Goal: Find specific page/section: Find specific page/section

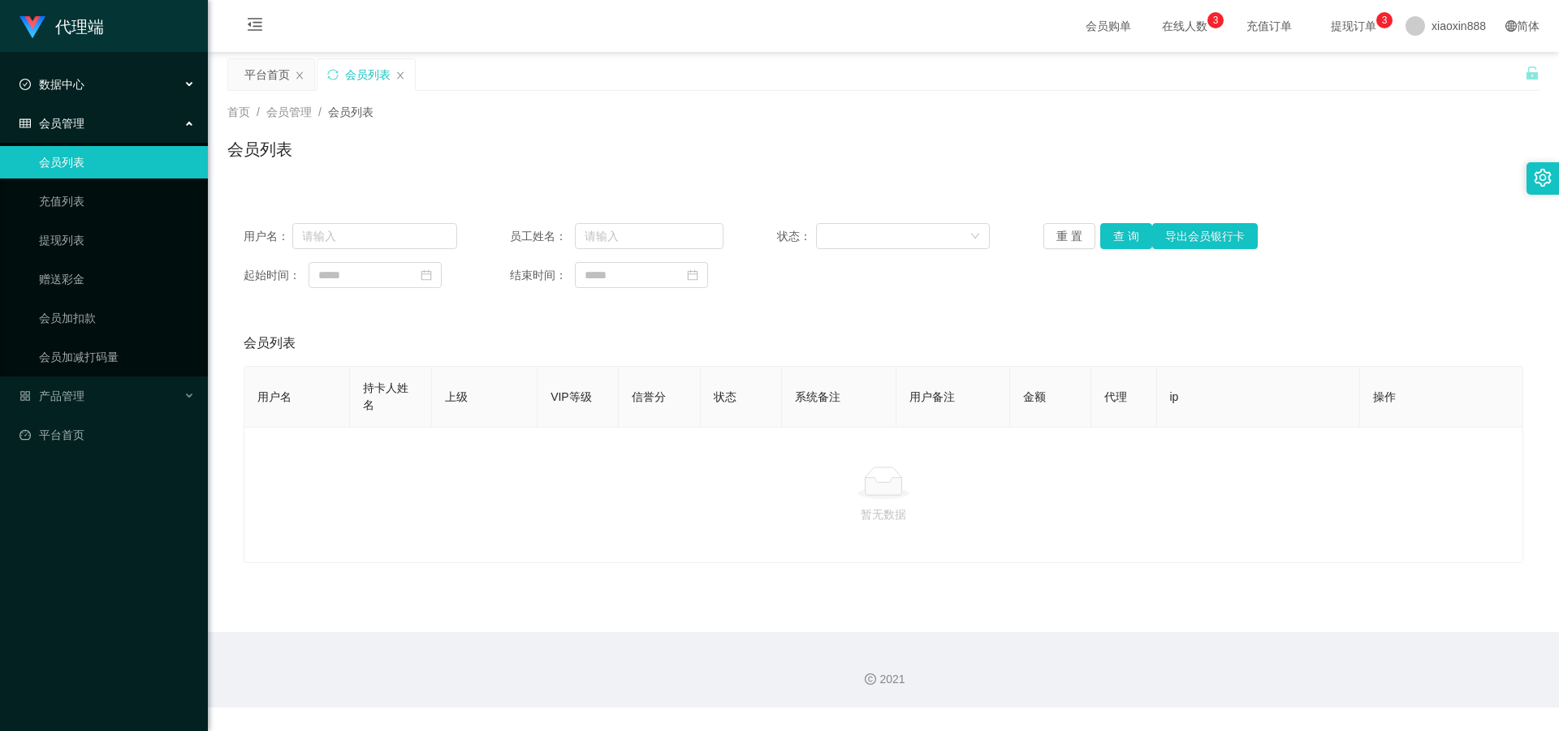
click at [114, 93] on div "数据中心" at bounding box center [104, 84] width 208 height 32
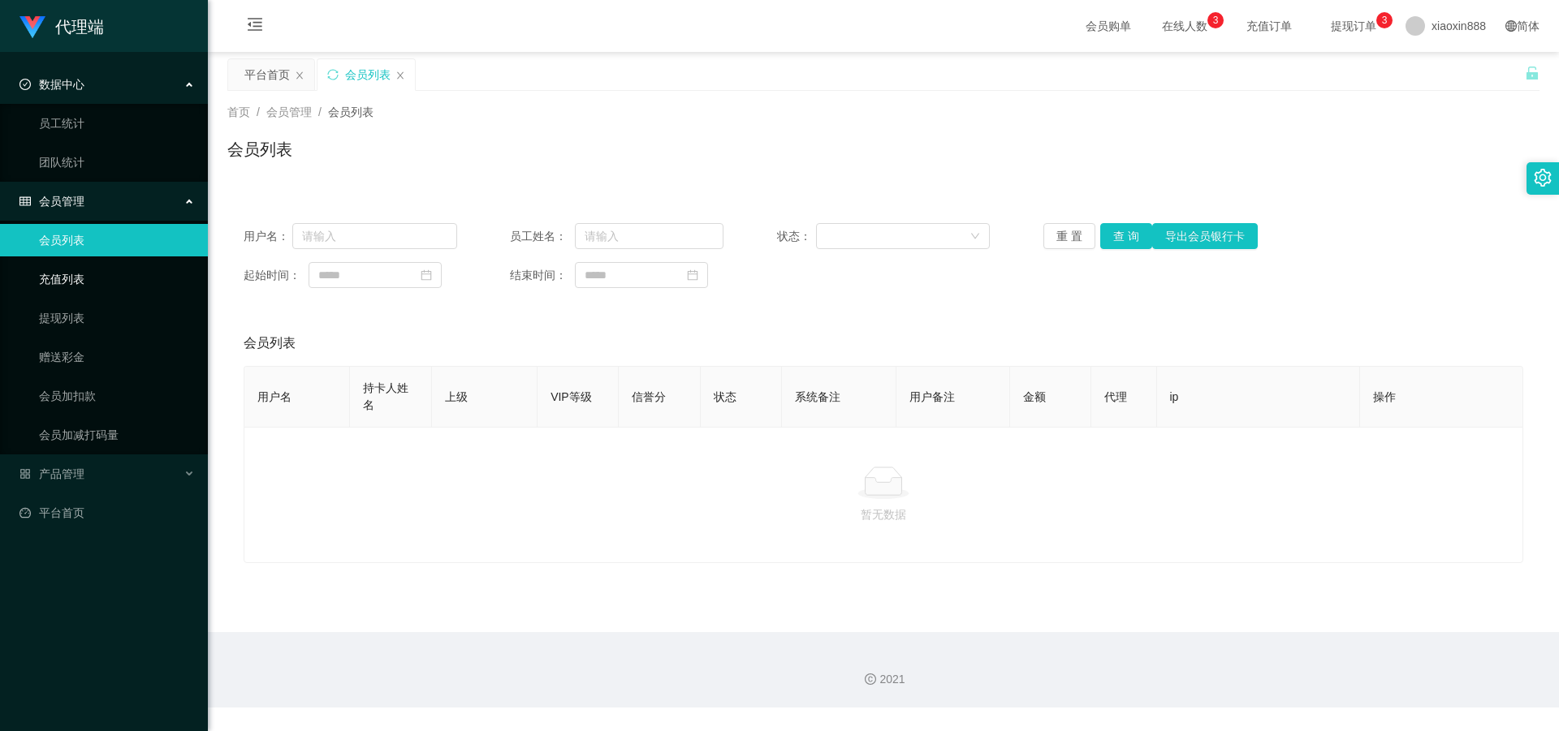
click at [166, 274] on link "充值列表" at bounding box center [117, 279] width 156 height 32
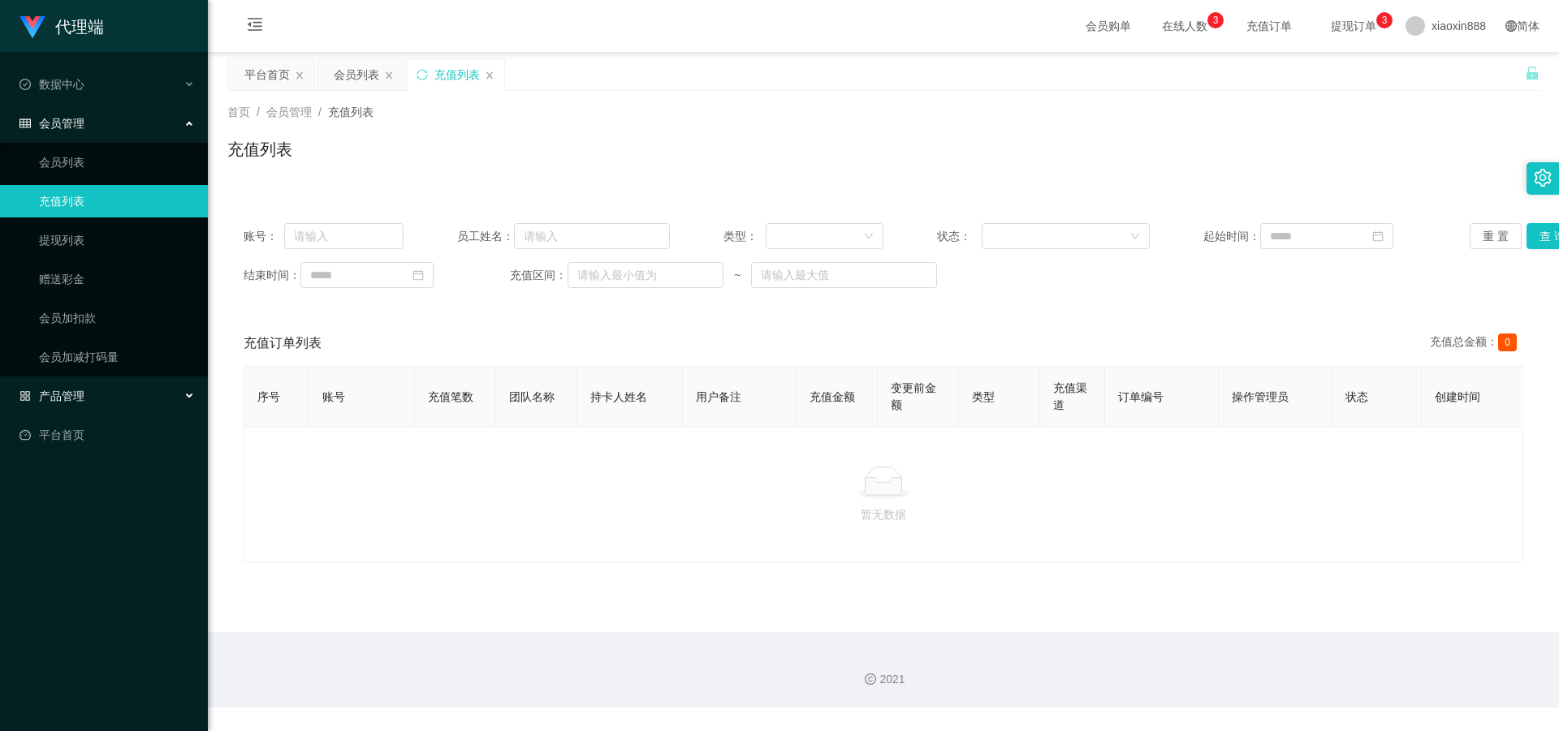
click at [123, 400] on div "产品管理" at bounding box center [104, 396] width 208 height 32
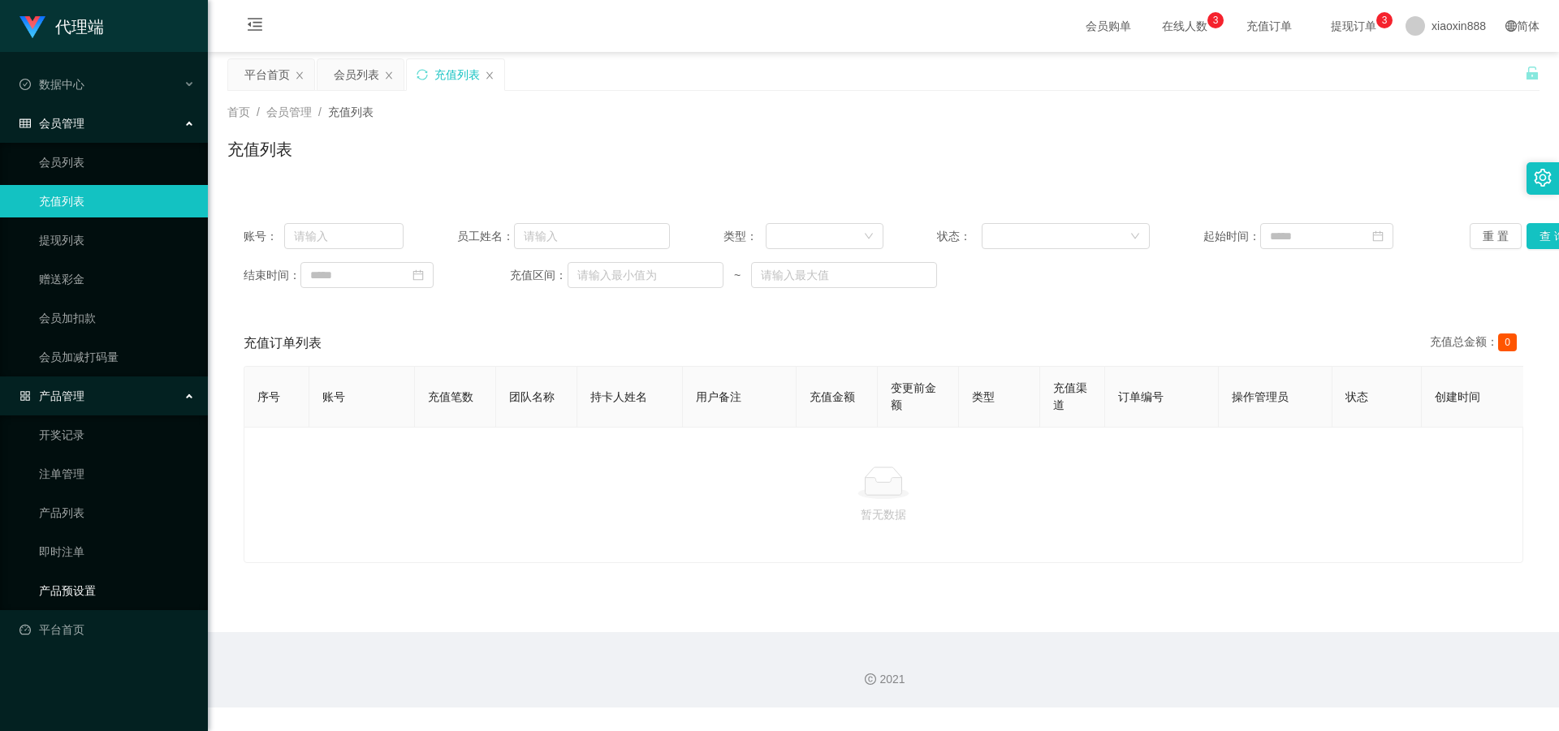
click at [83, 589] on link "产品预设置" at bounding box center [117, 591] width 156 height 32
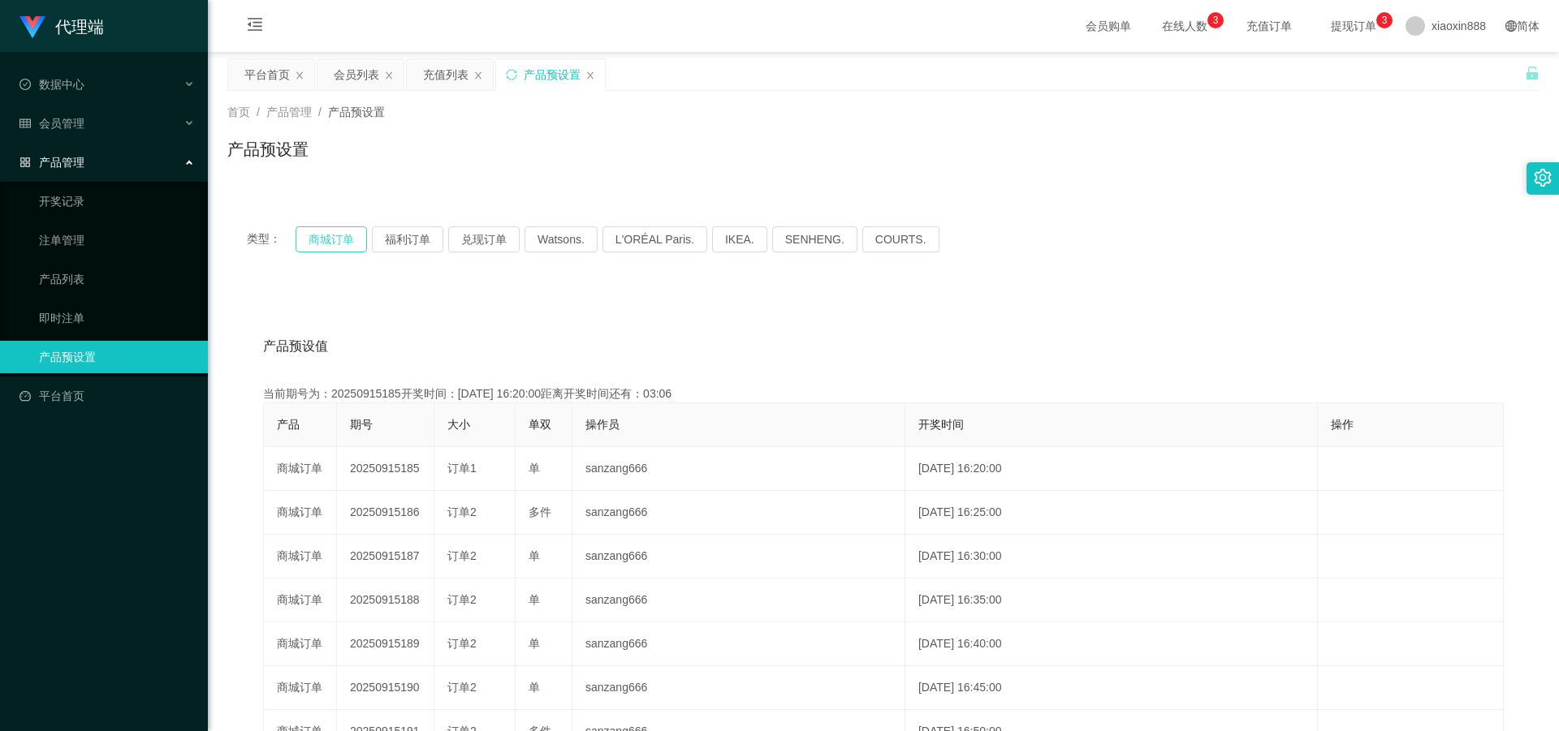
click at [319, 244] on button "商城订单" at bounding box center [331, 239] width 71 height 26
